Goal: Information Seeking & Learning: Learn about a topic

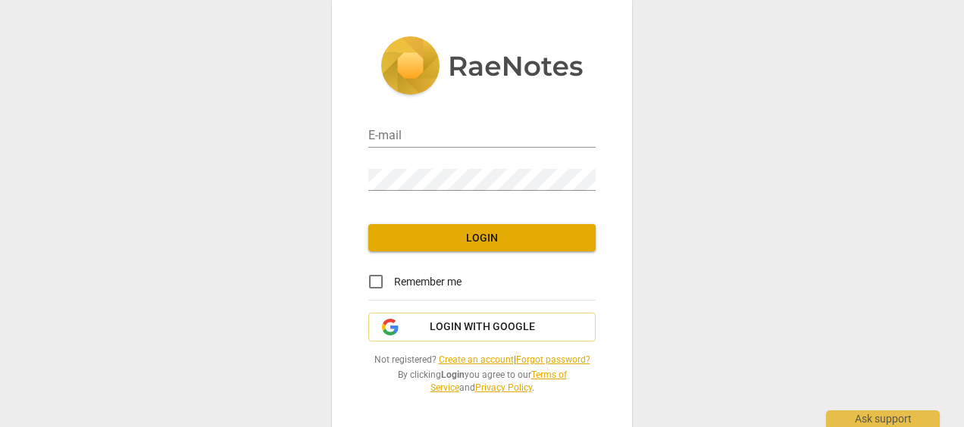
type input "[EMAIL_ADDRESS][DOMAIN_NAME]"
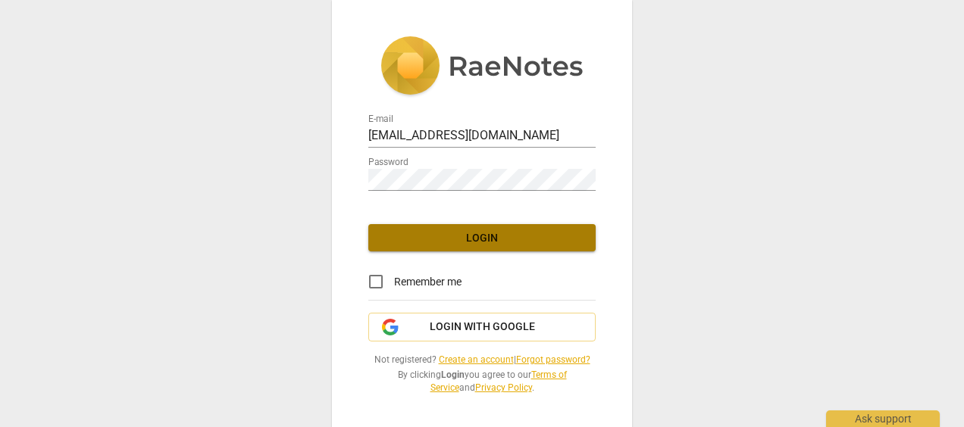
click at [476, 237] on span "Login" at bounding box center [481, 238] width 203 height 15
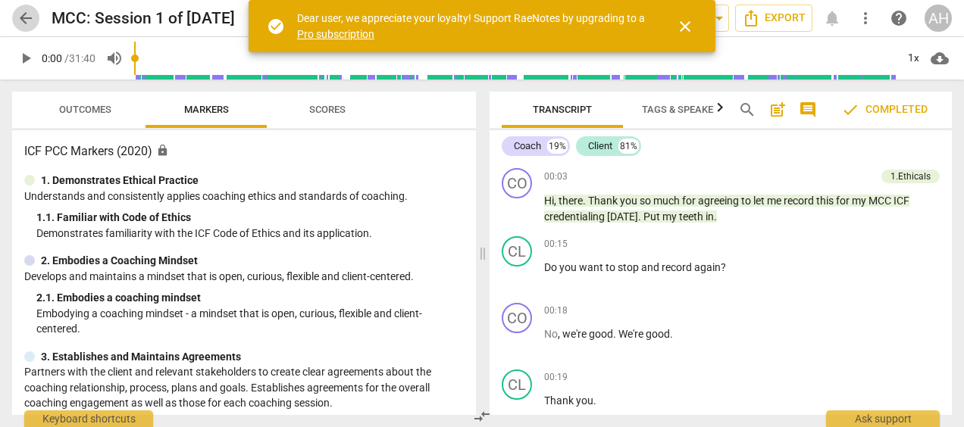
click at [24, 16] on span "arrow_back" at bounding box center [26, 18] width 18 height 18
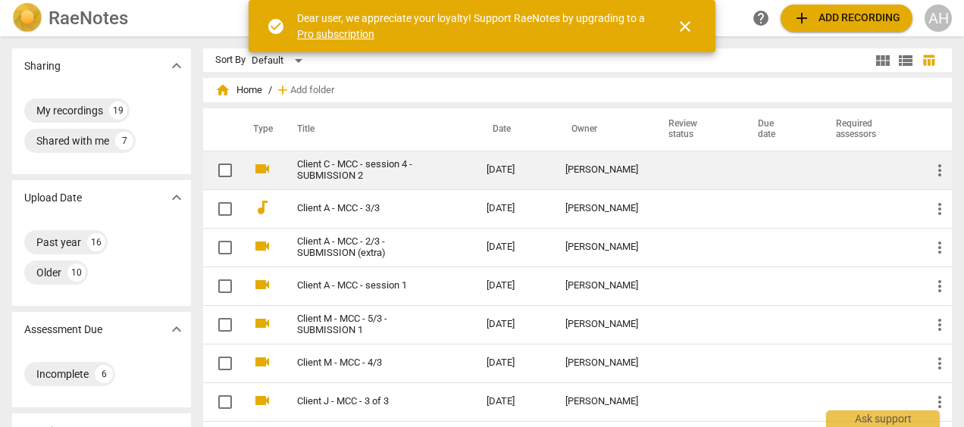
click at [325, 167] on link "Client C - MCC - session 4 - SUBMISSION 2" at bounding box center [364, 170] width 135 height 23
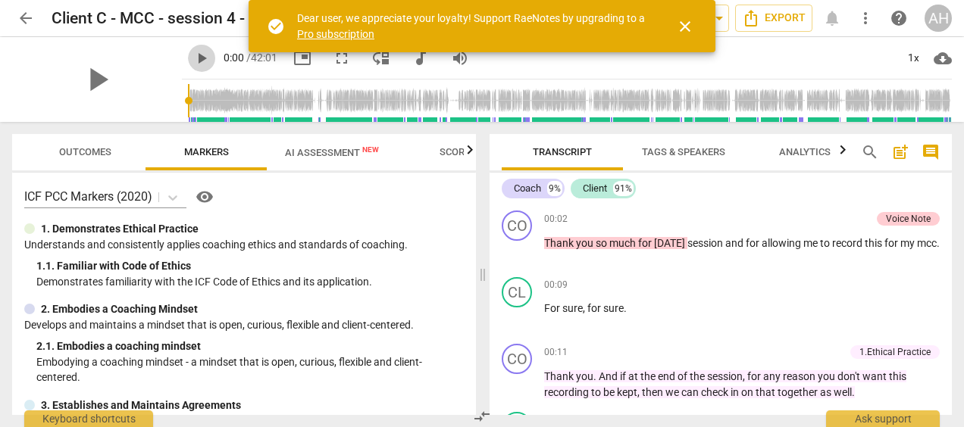
click at [193, 55] on span "play_arrow" at bounding box center [202, 58] width 18 height 18
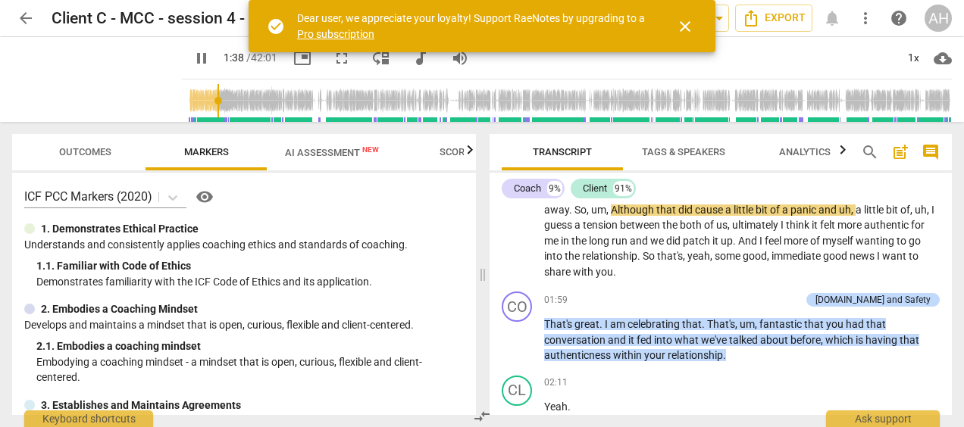
click at [200, 102] on input "range" at bounding box center [570, 101] width 764 height 49
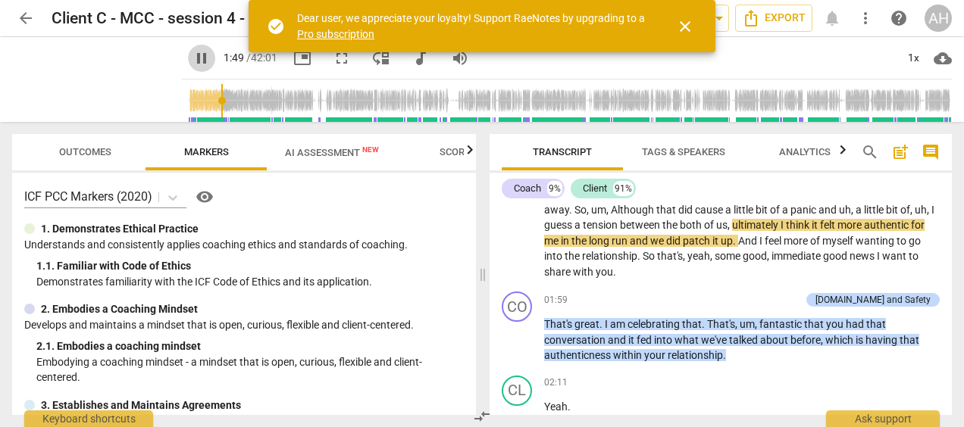
click at [193, 56] on span "pause" at bounding box center [202, 58] width 18 height 18
type input "109"
click at [18, 15] on span "arrow_back" at bounding box center [26, 18] width 18 height 18
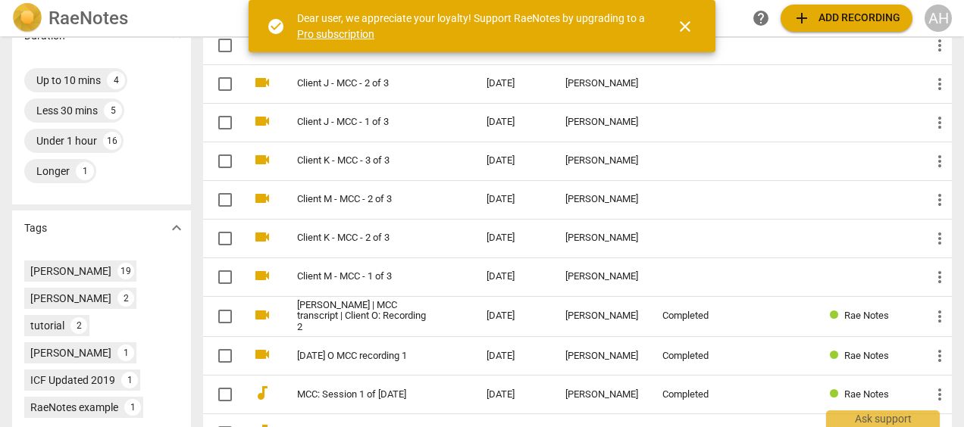
scroll to position [406, 0]
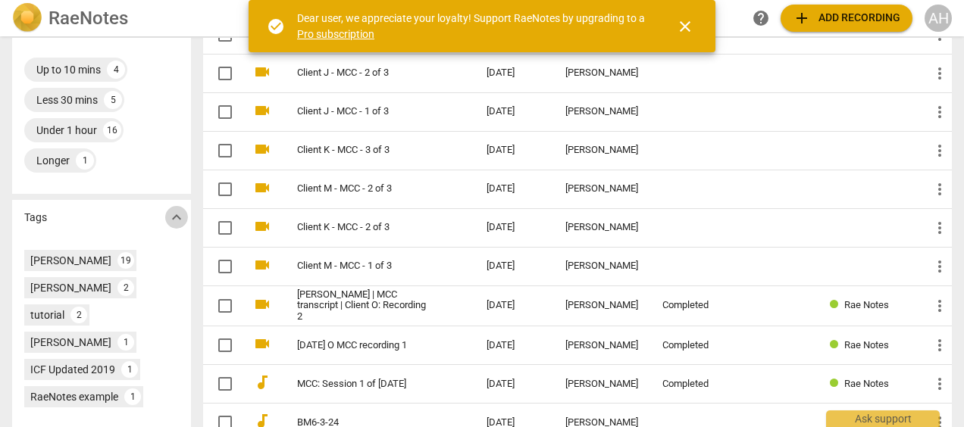
click at [171, 215] on span "expand_more" at bounding box center [177, 217] width 18 height 18
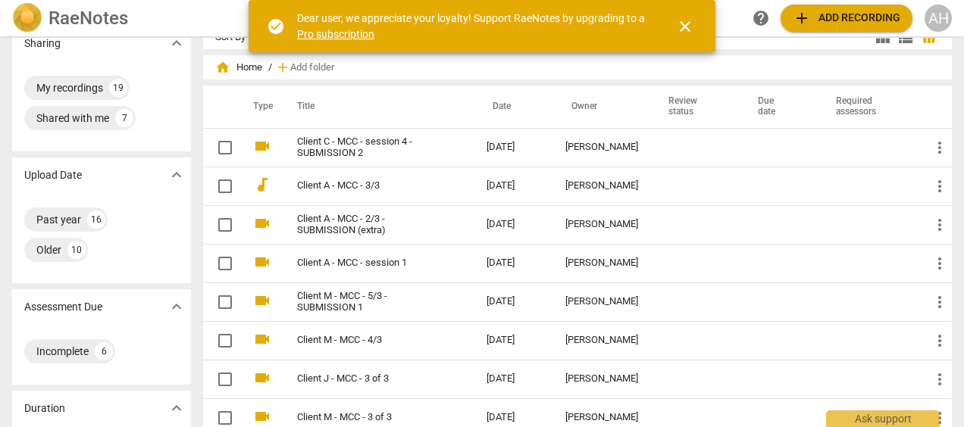
scroll to position [0, 0]
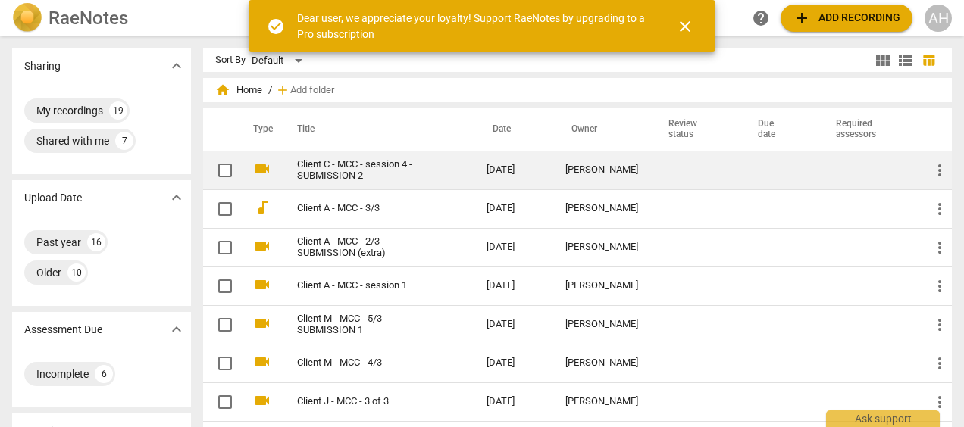
click at [347, 171] on link "Client C - MCC - session 4 - SUBMISSION 2" at bounding box center [364, 170] width 135 height 23
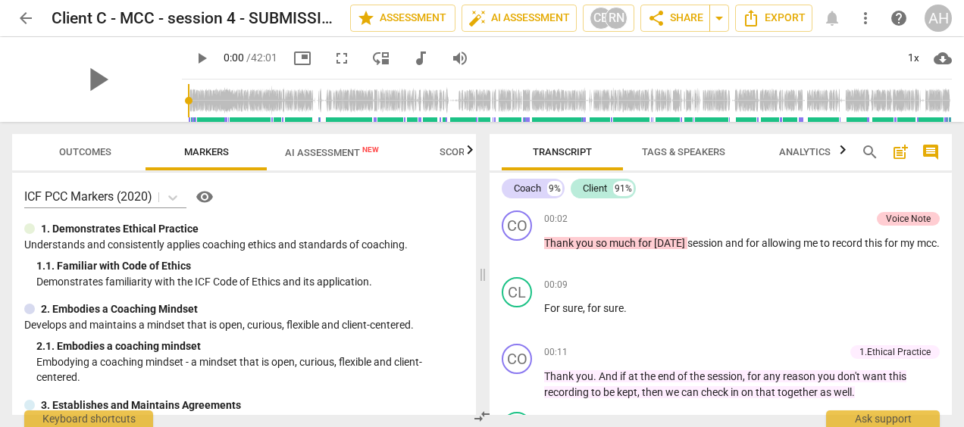
drag, startPoint x: 470, startPoint y: 185, endPoint x: 474, endPoint y: 196, distance: 11.5
click at [474, 196] on div "ICF PCC Markers (2020) visibility 1. Demonstrates Ethical Practice Understands …" at bounding box center [244, 294] width 464 height 243
click at [469, 149] on icon "button" at bounding box center [470, 149] width 5 height 9
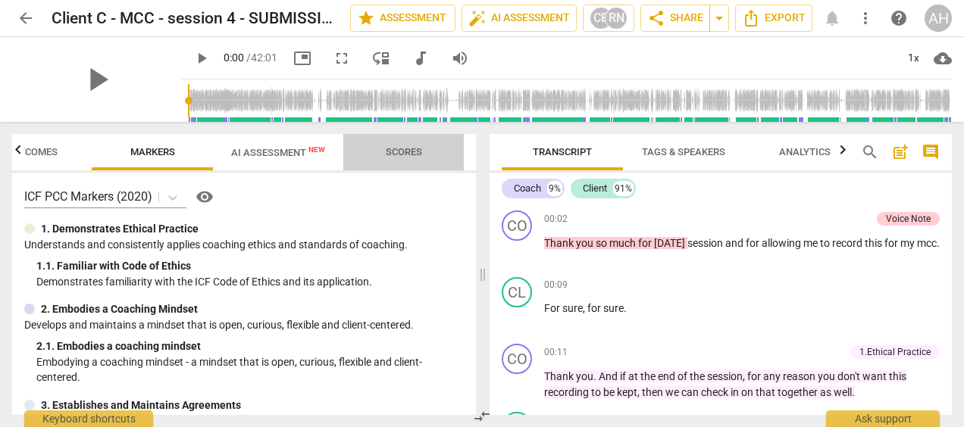
click at [400, 151] on span "Scores" at bounding box center [404, 151] width 36 height 11
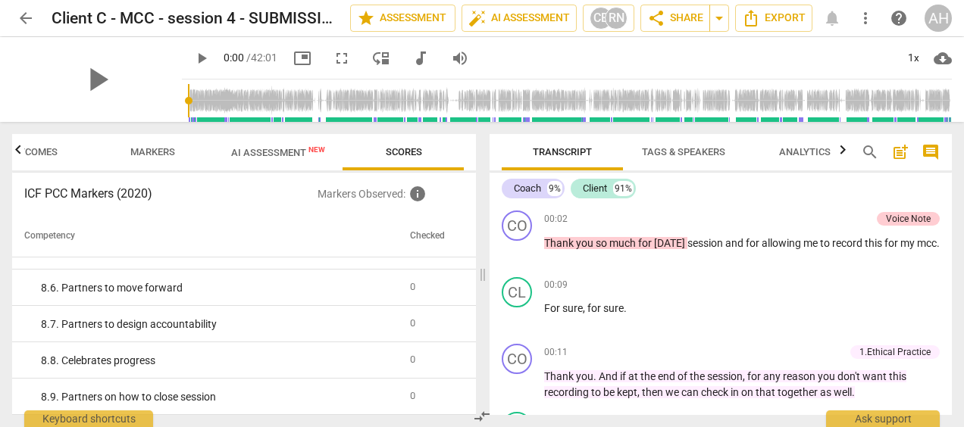
scroll to position [940, 0]
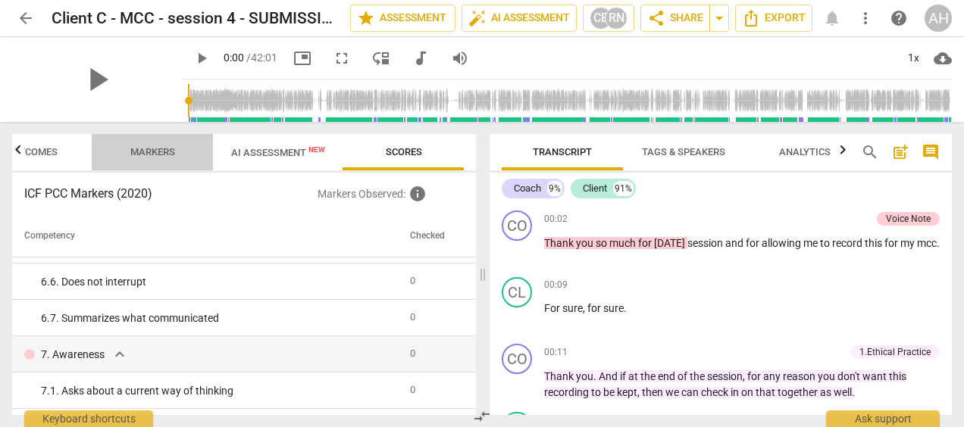
click at [146, 152] on span "Markers" at bounding box center [152, 151] width 45 height 11
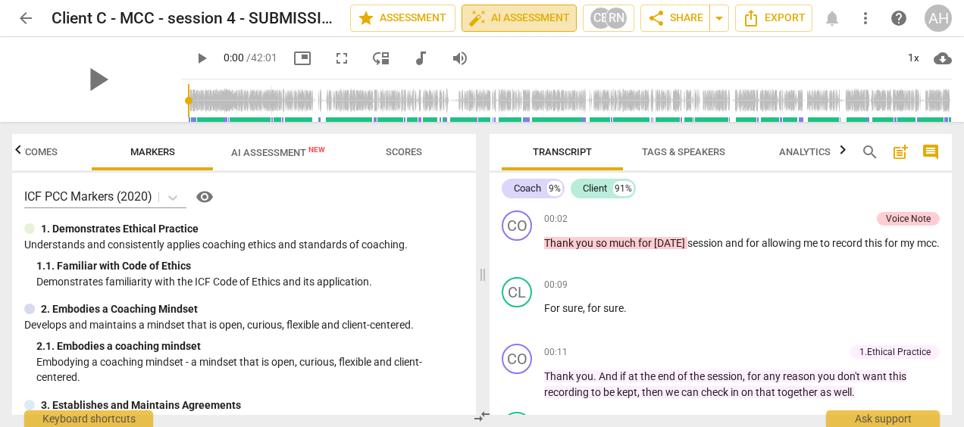
click at [537, 17] on span "auto_fix_high AI Assessment" at bounding box center [519, 18] width 102 height 18
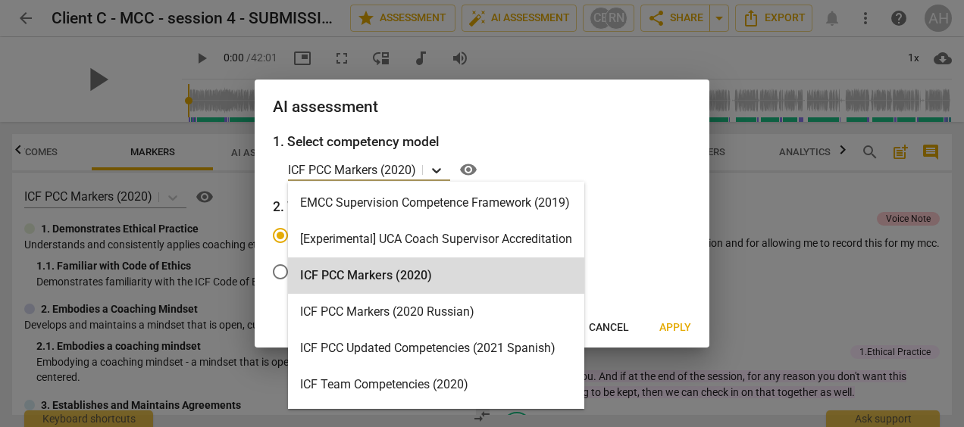
click at [436, 170] on icon at bounding box center [436, 170] width 9 height 5
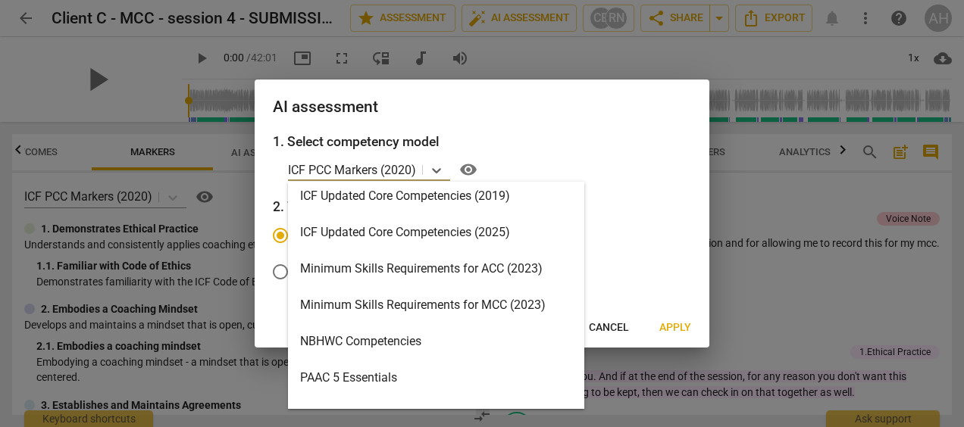
scroll to position [303, 0]
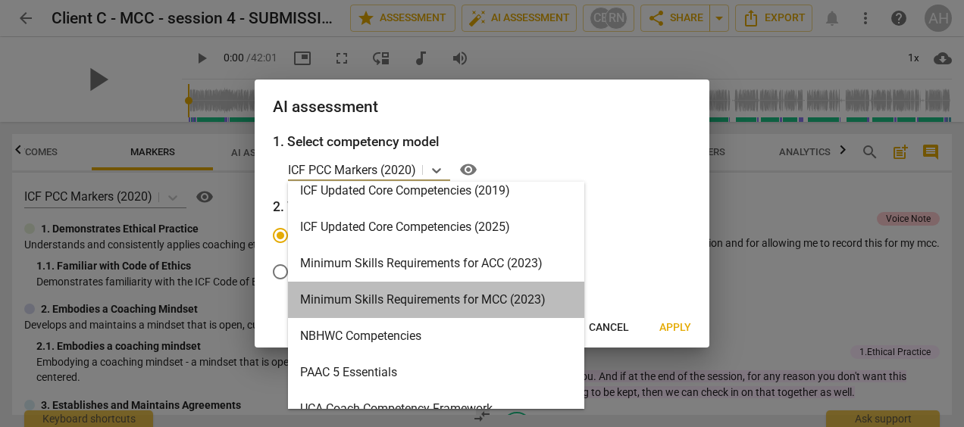
click at [474, 299] on div "Minimum Skills Requirements for MCC (2023)" at bounding box center [436, 300] width 296 height 36
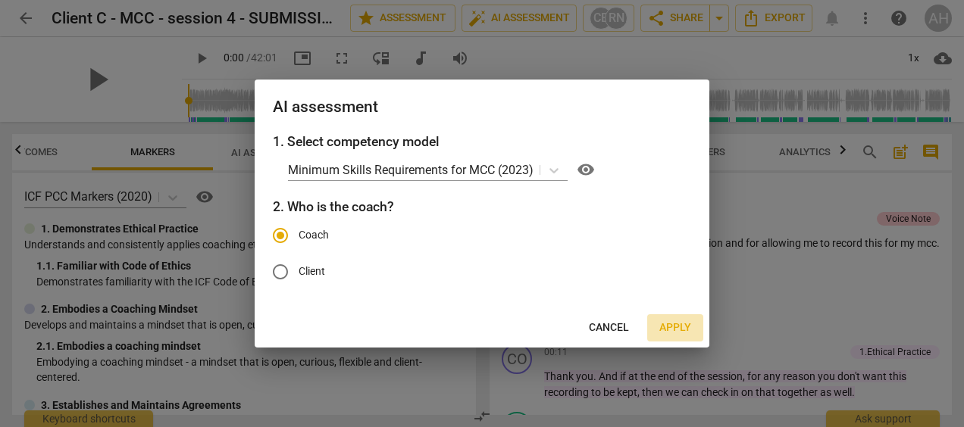
click at [671, 329] on span "Apply" at bounding box center [675, 328] width 32 height 15
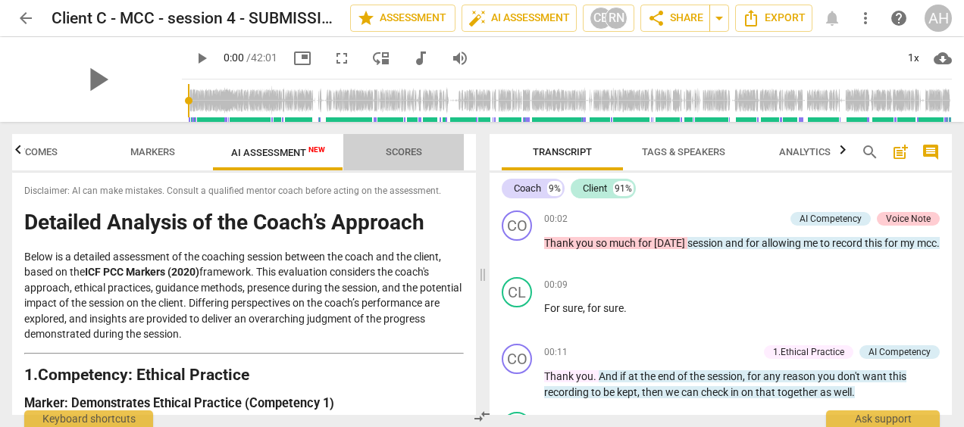
click at [403, 150] on span "Scores" at bounding box center [404, 151] width 36 height 11
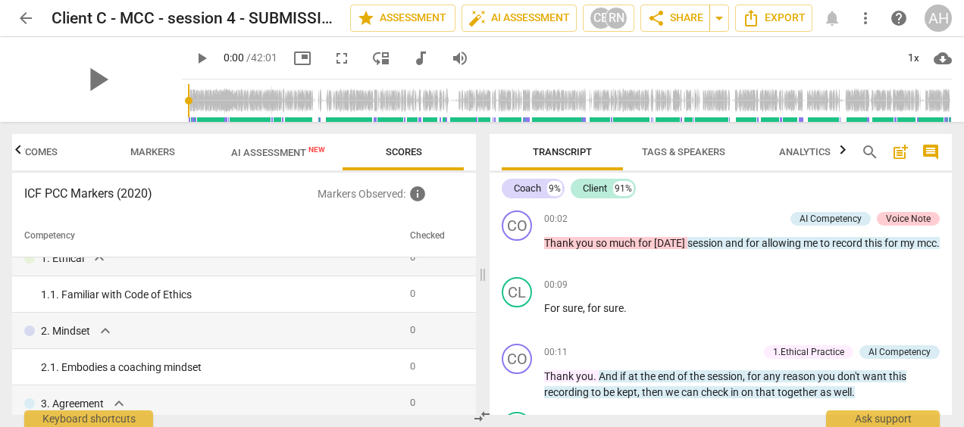
scroll to position [0, 0]
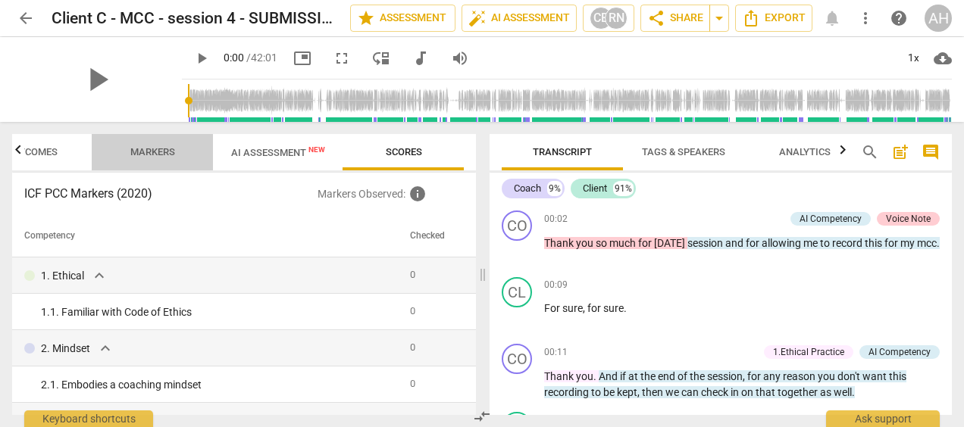
click at [144, 153] on span "Markers" at bounding box center [152, 151] width 45 height 11
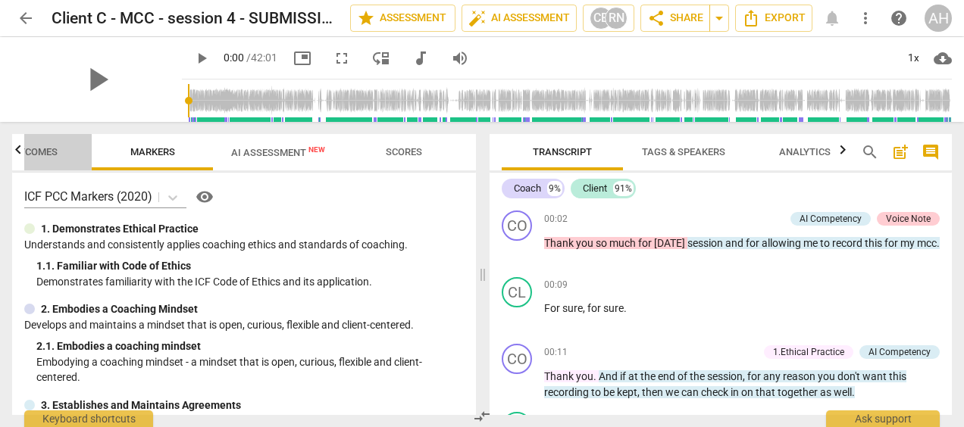
click at [36, 146] on span "Outcomes" at bounding box center [31, 151] width 52 height 11
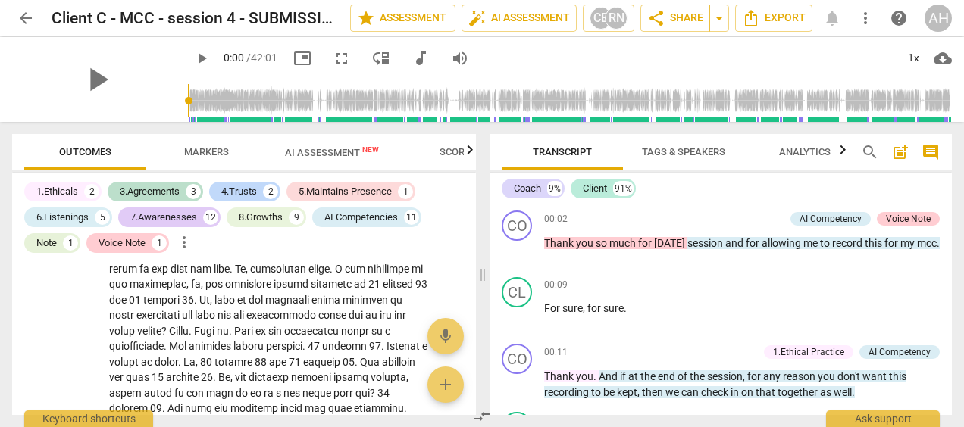
scroll to position [816, 0]
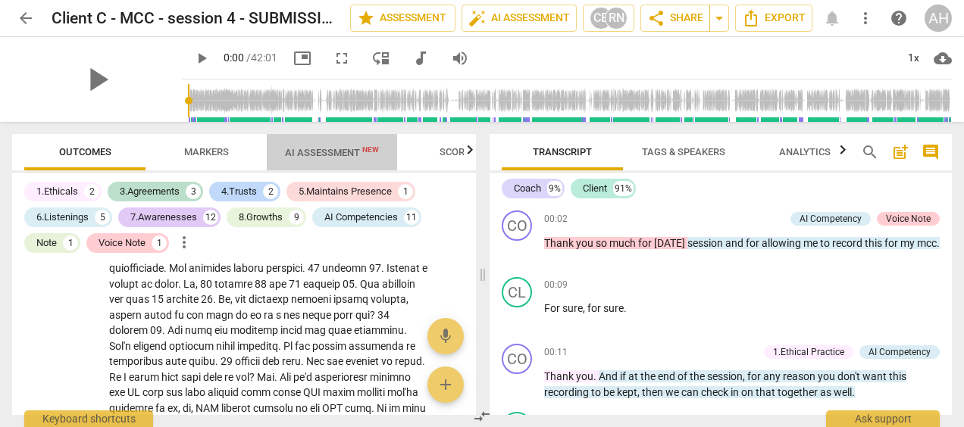
click at [326, 149] on span "AI Assessment New" at bounding box center [332, 152] width 94 height 11
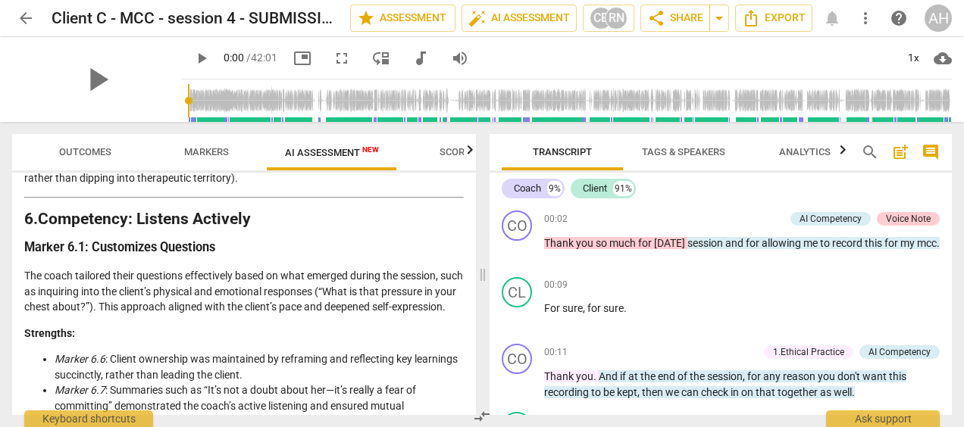
scroll to position [0, 0]
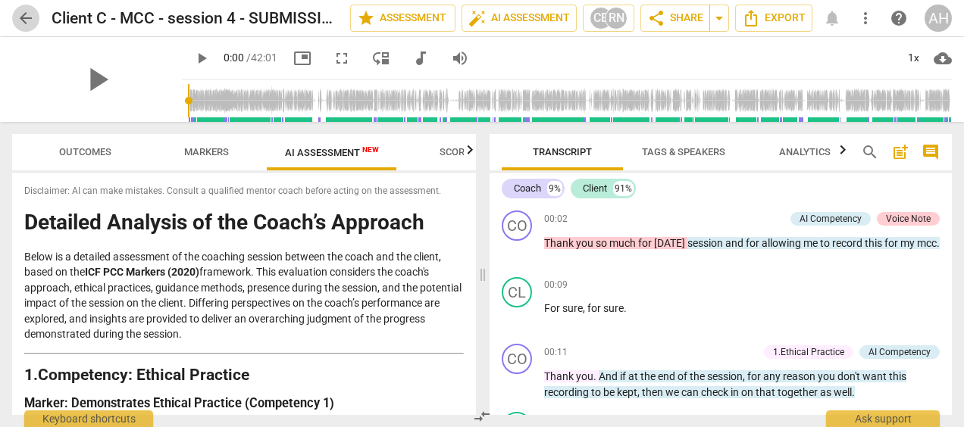
click at [21, 19] on span "arrow_back" at bounding box center [26, 18] width 18 height 18
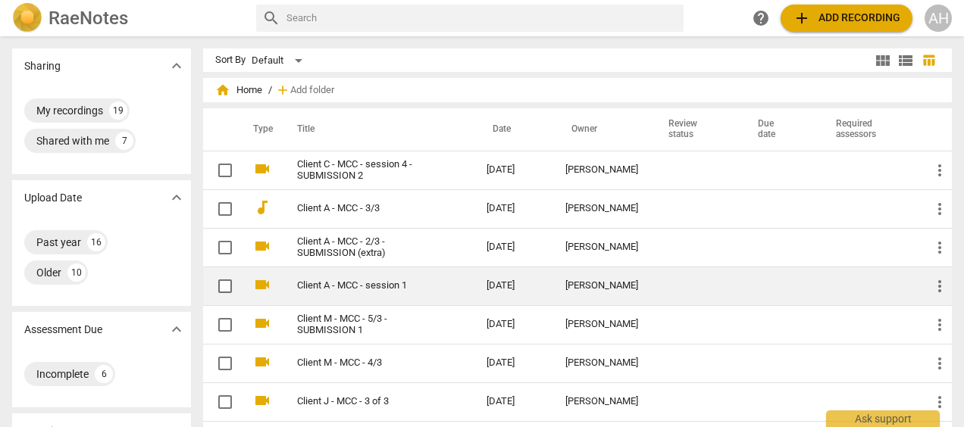
click at [332, 285] on link "Client A - MCC - session 1" at bounding box center [364, 285] width 135 height 11
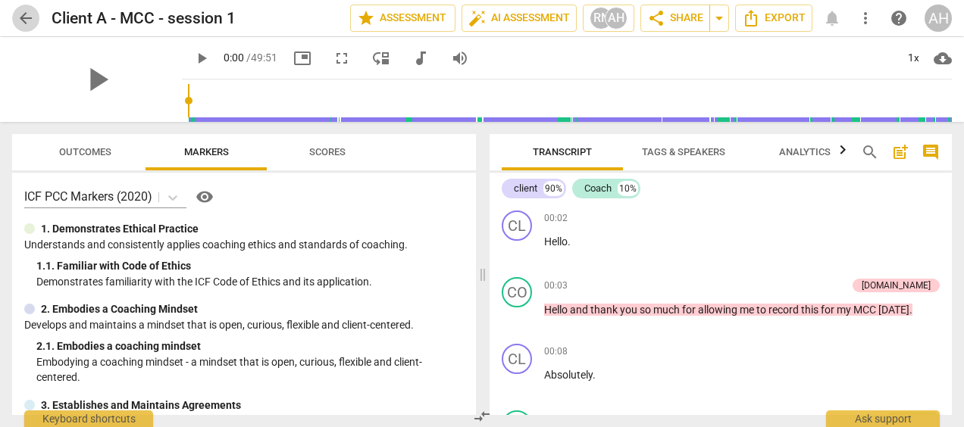
click at [23, 14] on span "arrow_back" at bounding box center [26, 18] width 18 height 18
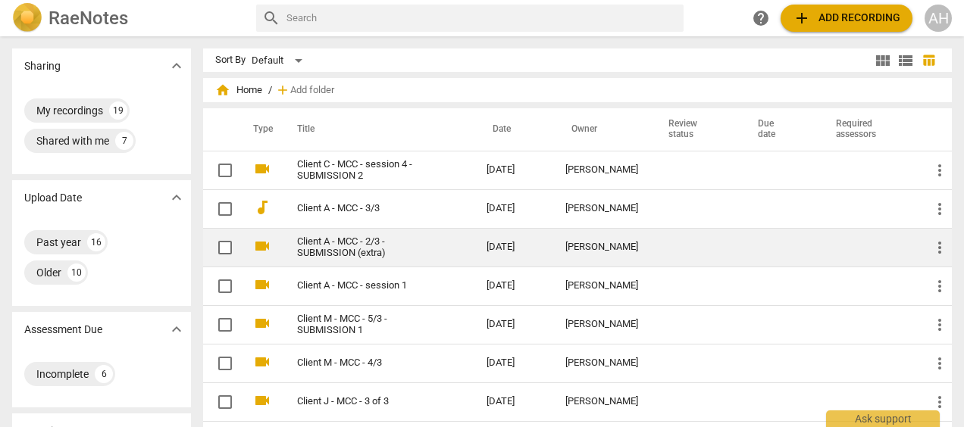
click at [332, 248] on link "Client A - MCC - 2/3 - SUBMISSION (extra)" at bounding box center [364, 247] width 135 height 23
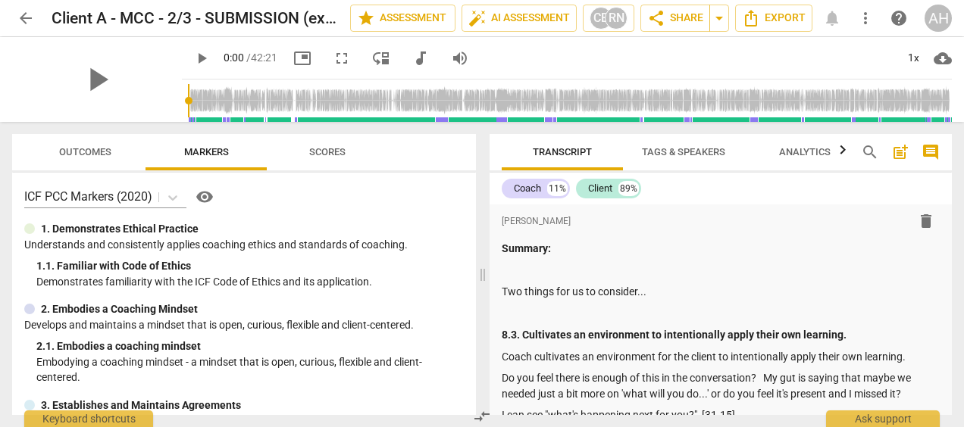
click at [24, 12] on span "arrow_back" at bounding box center [26, 18] width 18 height 18
